Goal: Obtain resource: Download file/media

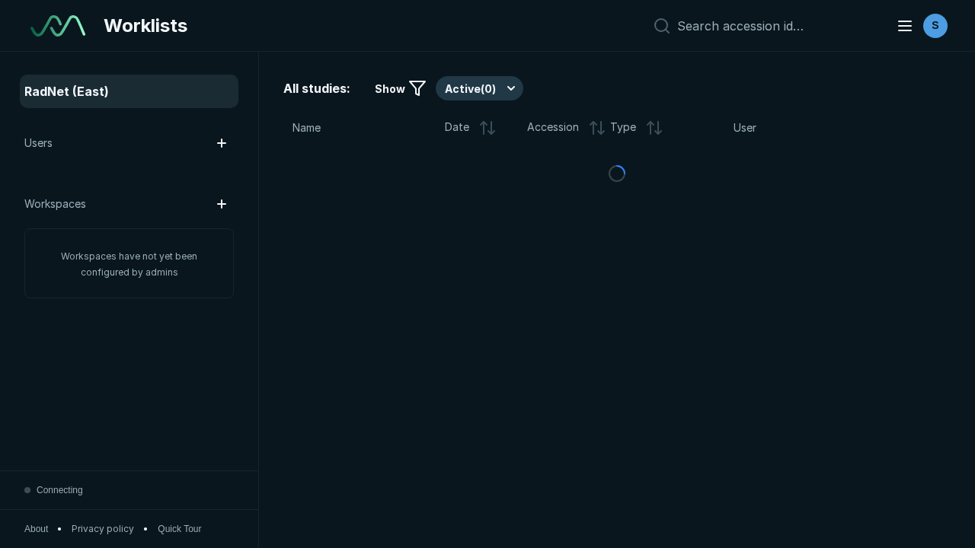
scroll to position [4159, 6344]
